Goal: Task Accomplishment & Management: Use online tool/utility

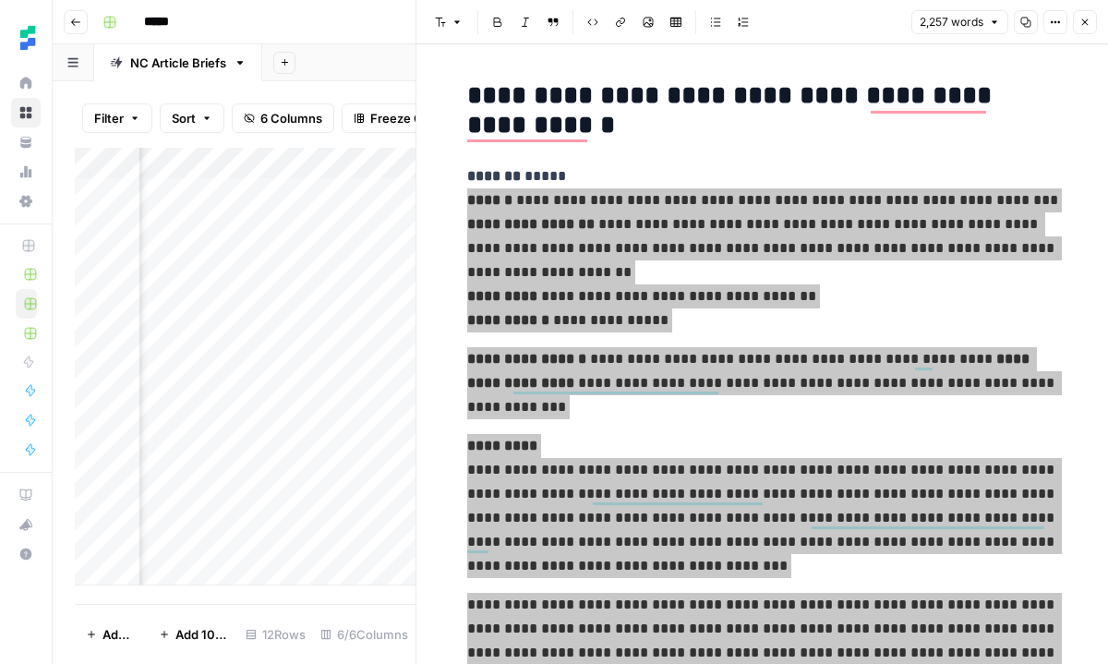
scroll to position [1381, 0]
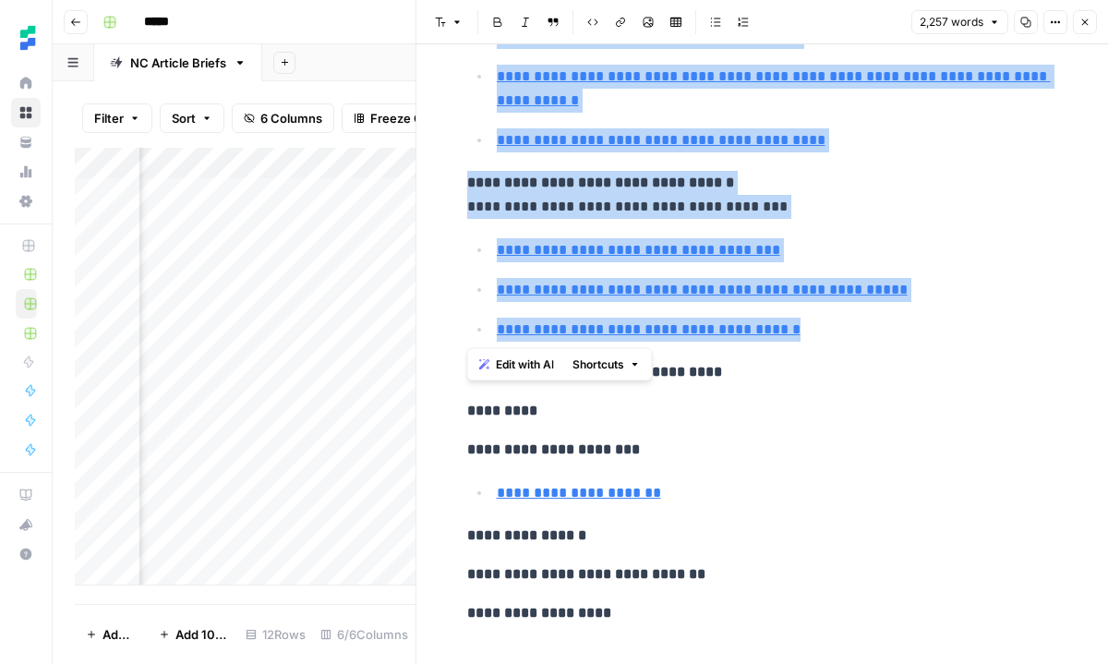
click at [244, 478] on div "Add Column" at bounding box center [245, 367] width 341 height 438
type input "[URL][DOMAIN_NAME]"
click at [1093, 18] on button "Close" at bounding box center [1085, 22] width 24 height 24
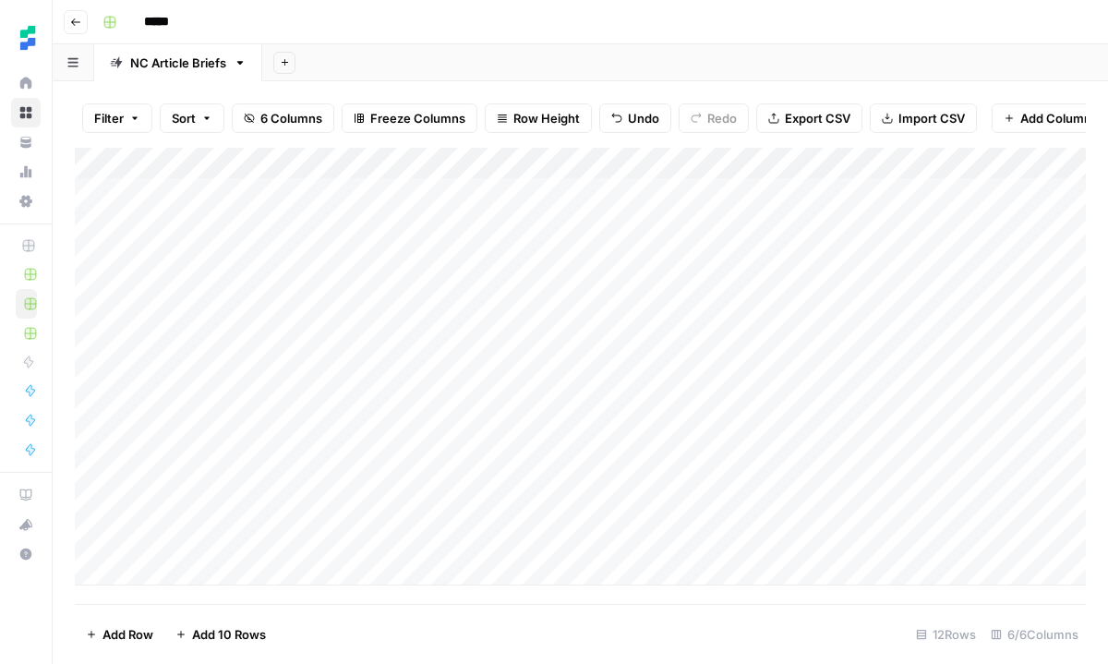
click at [815, 536] on div "Add Column" at bounding box center [580, 367] width 1011 height 438
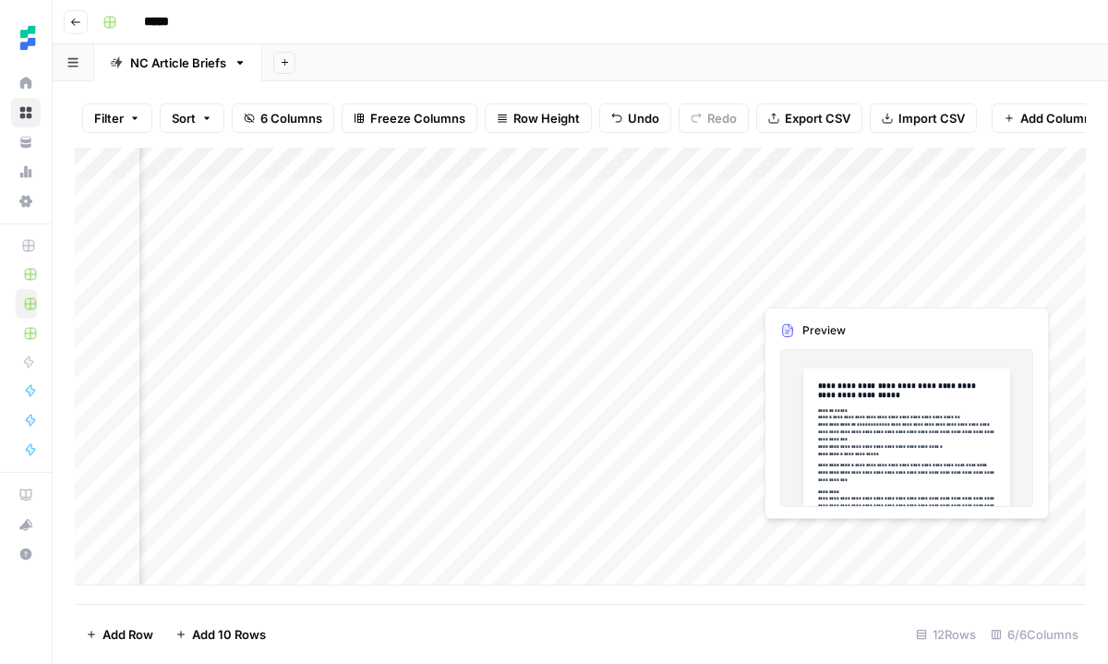
click at [931, 533] on div "Add Column" at bounding box center [580, 367] width 1011 height 438
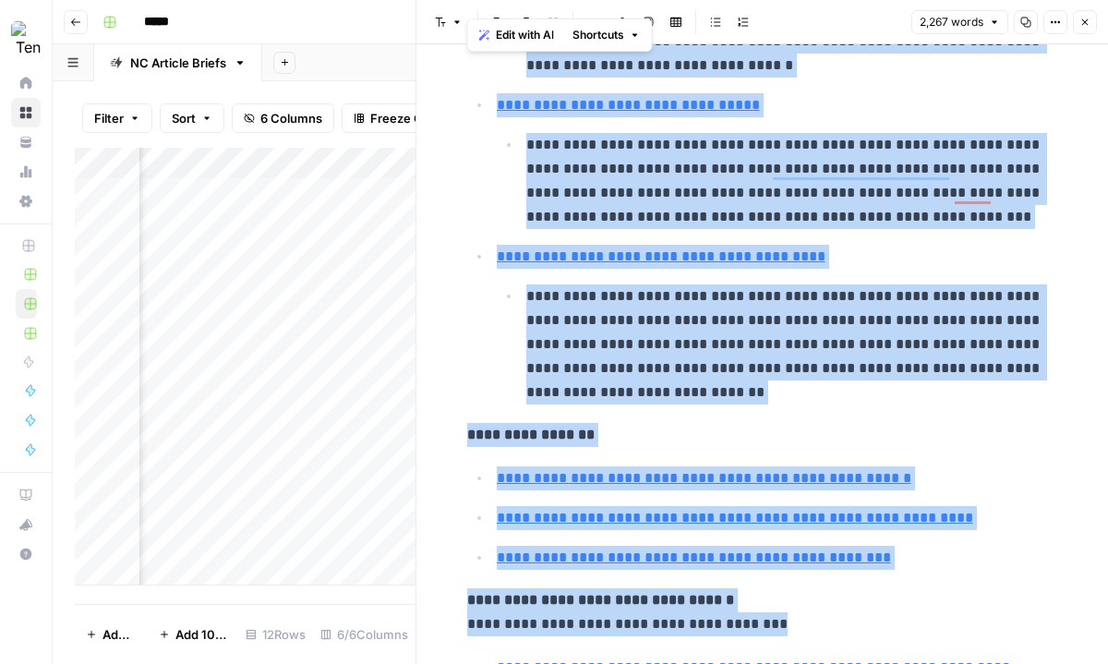
scroll to position [1005, 0]
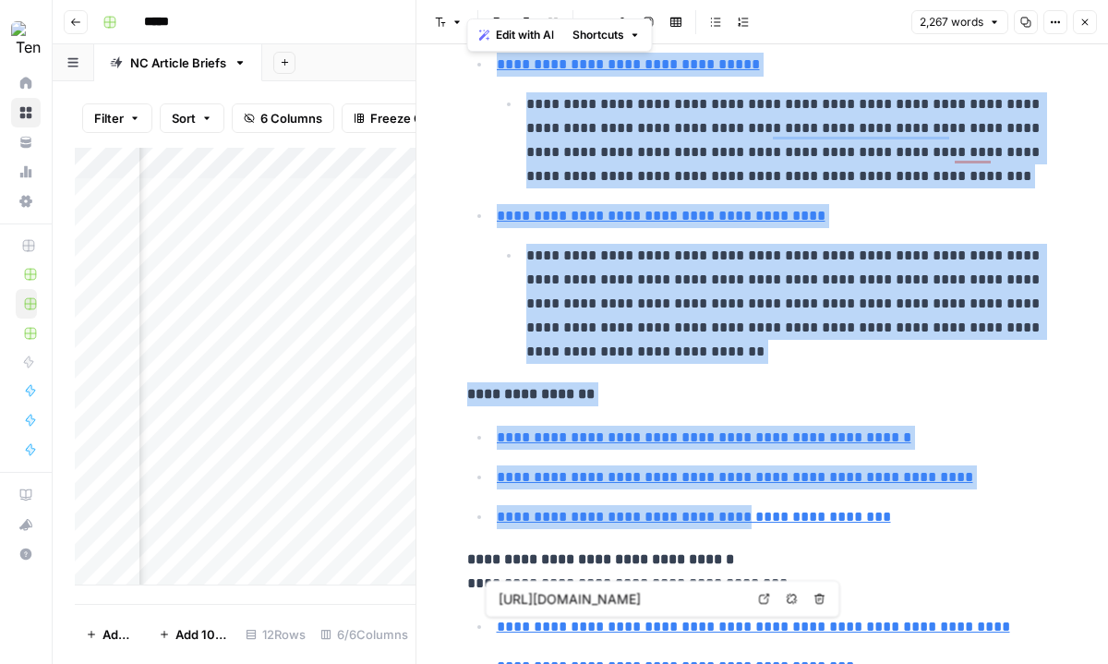
type input "[URL][DOMAIN_NAME]"
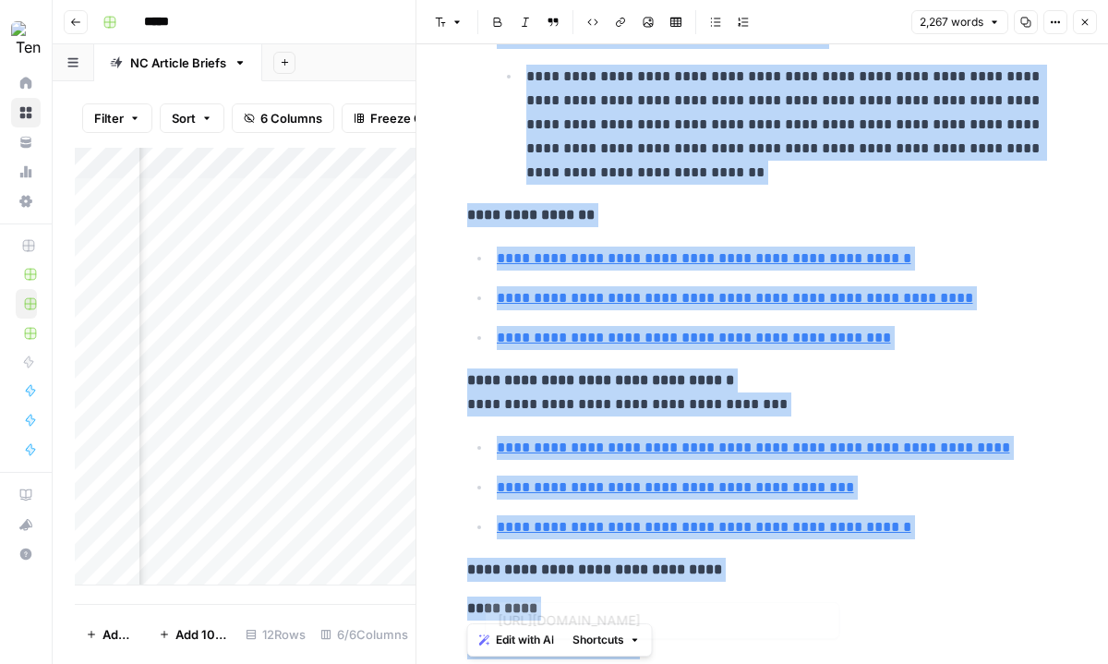
scroll to position [1263, 0]
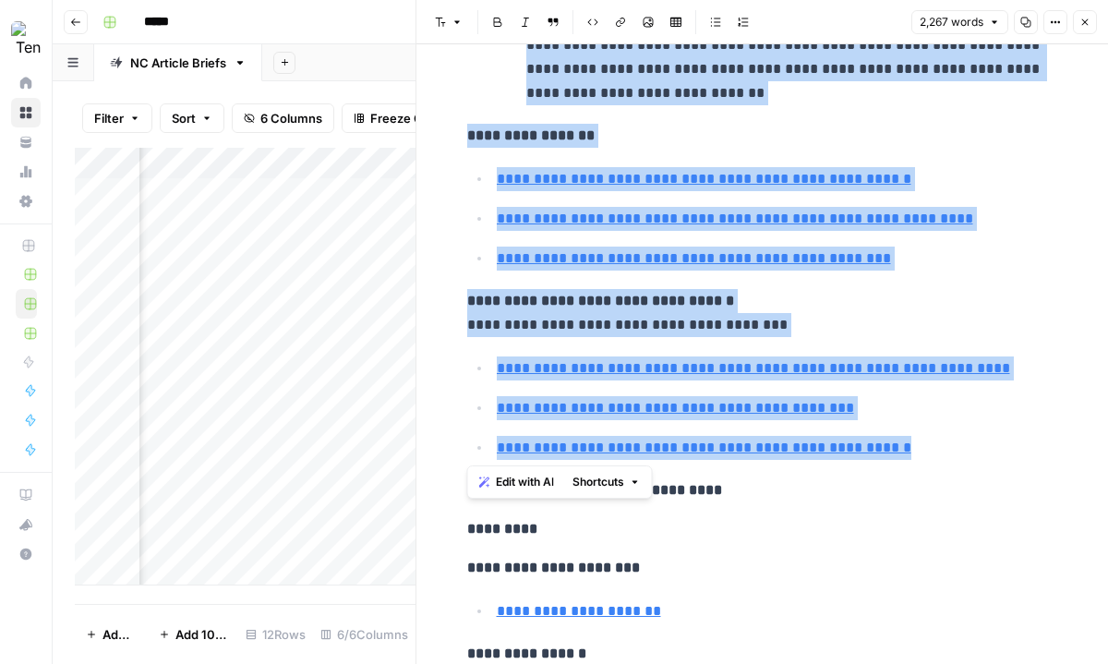
drag, startPoint x: 467, startPoint y: 200, endPoint x: 917, endPoint y: 457, distance: 517.7
copy div "**********"
